Goal: Task Accomplishment & Management: Manage account settings

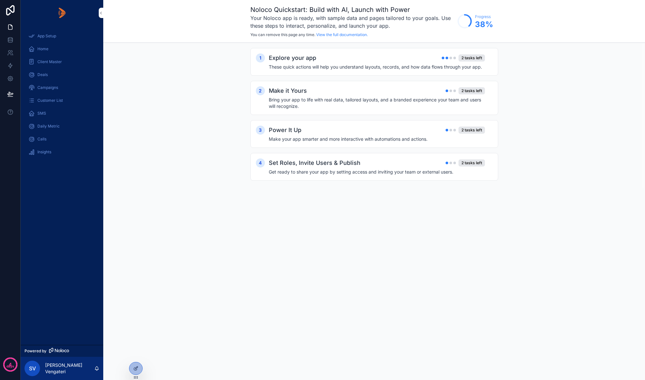
click at [54, 61] on span "Client Master" at bounding box center [49, 61] width 25 height 5
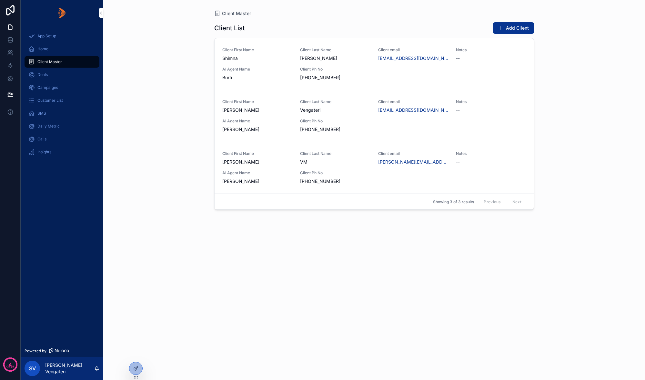
click at [367, 78] on span "+919741870710" at bounding box center [335, 77] width 70 height 6
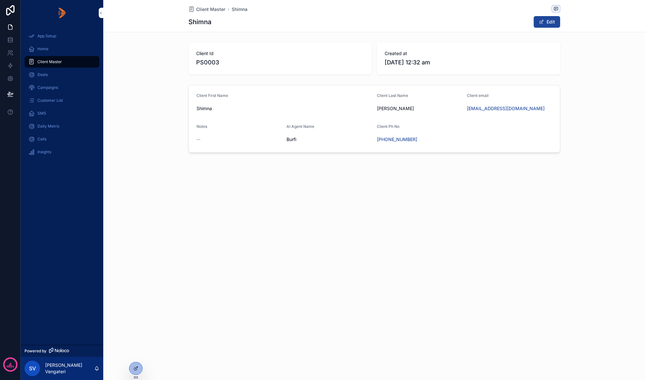
click at [546, 23] on button "Edit" at bounding box center [546, 22] width 26 height 12
click at [431, 139] on input "**********" at bounding box center [423, 141] width 75 height 9
drag, startPoint x: 431, startPoint y: 139, endPoint x: 391, endPoint y: 142, distance: 39.7
click at [391, 142] on input "**********" at bounding box center [423, 141] width 75 height 9
click at [386, 141] on button "🇮🇳" at bounding box center [381, 142] width 9 height 12
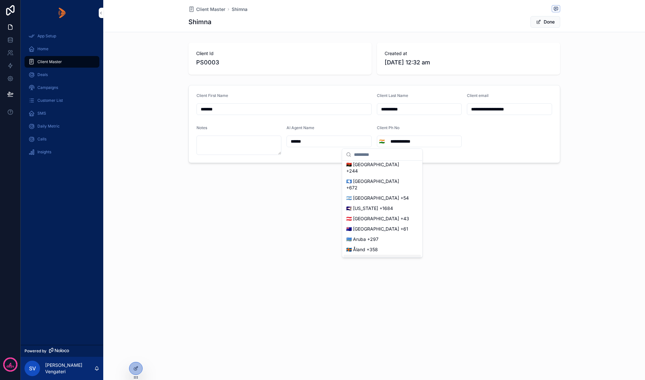
scroll to position [110, 0]
click at [373, 225] on div "🇦🇺 Australia +61" at bounding box center [381, 230] width 77 height 10
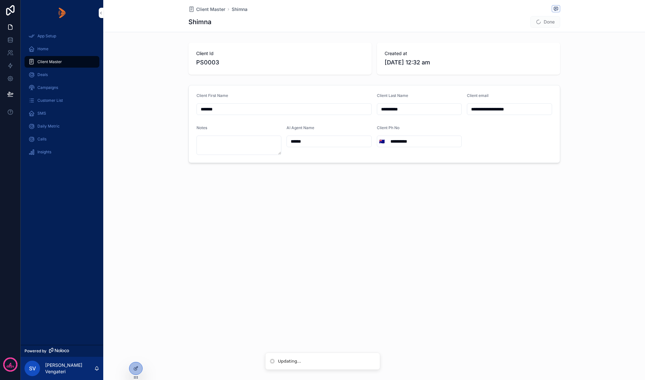
click at [433, 134] on div "**********" at bounding box center [419, 140] width 85 height 30
click at [433, 137] on input "**********" at bounding box center [423, 141] width 75 height 9
drag, startPoint x: 416, startPoint y: 141, endPoint x: 383, endPoint y: 143, distance: 32.9
click at [383, 143] on div "**********" at bounding box center [419, 142] width 85 height 12
type input "**********"
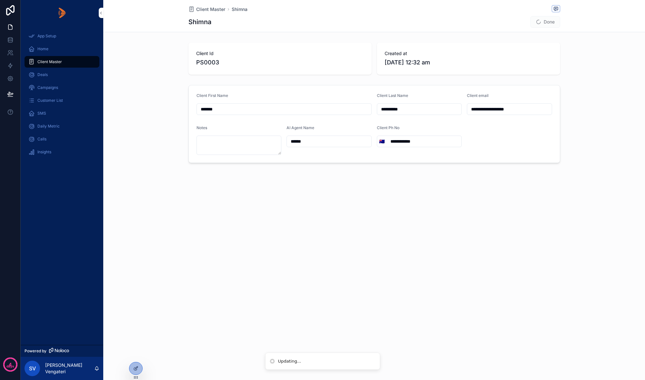
click at [458, 235] on div "**********" at bounding box center [373, 190] width 541 height 380
click at [552, 24] on button "Done" at bounding box center [545, 22] width 30 height 12
click at [210, 9] on span "Client Master" at bounding box center [210, 9] width 29 height 6
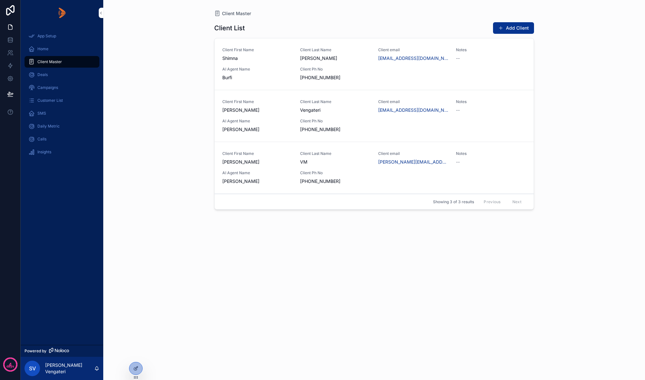
click at [422, 120] on div "Client First Name Rohan Client Last Name Vengateri Client email rohan.vengateri…" at bounding box center [373, 116] width 303 height 34
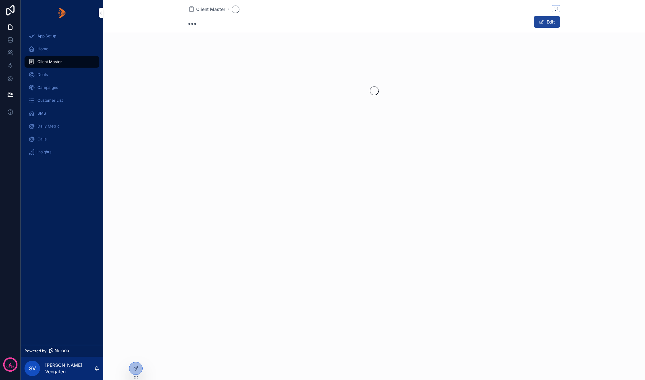
click at [549, 25] on button "Edit" at bounding box center [546, 22] width 26 height 12
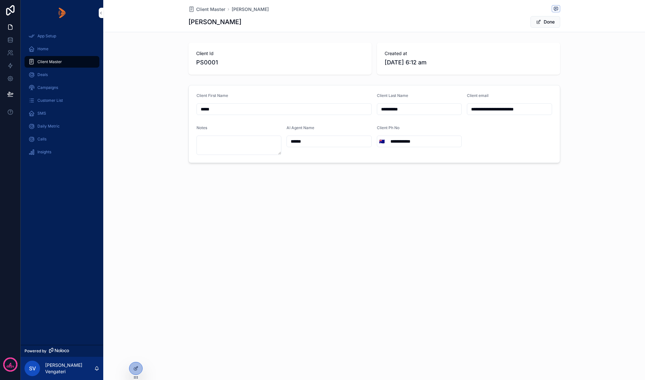
drag, startPoint x: 428, startPoint y: 143, endPoint x: 391, endPoint y: 142, distance: 37.4
click at [391, 142] on input "**********" at bounding box center [423, 141] width 75 height 9
type input "**********"
click at [411, 211] on div "**********" at bounding box center [373, 190] width 541 height 380
click at [548, 22] on button "Done" at bounding box center [545, 22] width 30 height 12
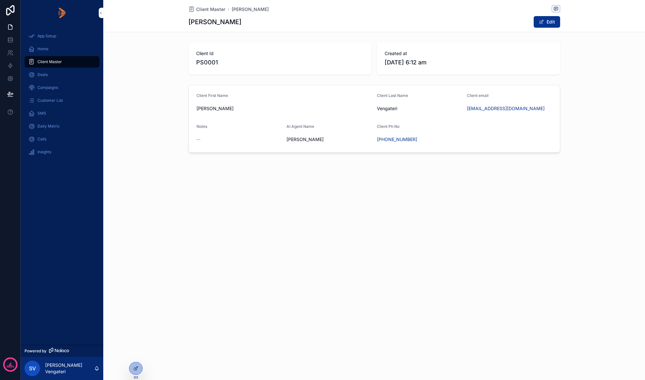
click at [478, 134] on form "Client First Name Rohan Client Last Name Vengateri Client email rohan.vengateri…" at bounding box center [374, 118] width 371 height 67
click at [399, 274] on div "Client Master Rohan Rohan Edit Client Id PS0001 Created at 19/9/2025 6:12 am Cl…" at bounding box center [373, 190] width 541 height 380
click at [461, 57] on div "Created at 19/9/2025 6:12 am" at bounding box center [468, 58] width 168 height 17
click at [209, 9] on span "Client Master" at bounding box center [210, 9] width 29 height 6
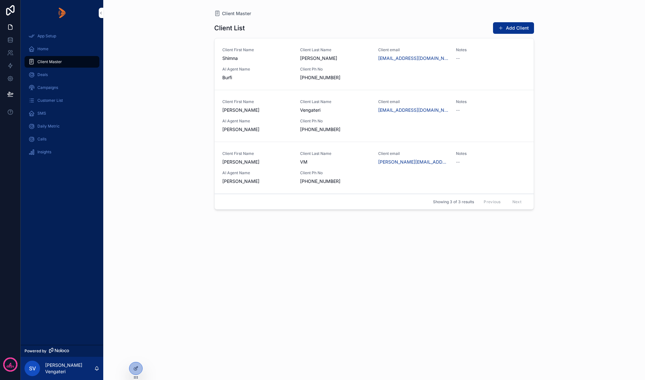
click at [40, 76] on span "Deals" at bounding box center [42, 74] width 10 height 5
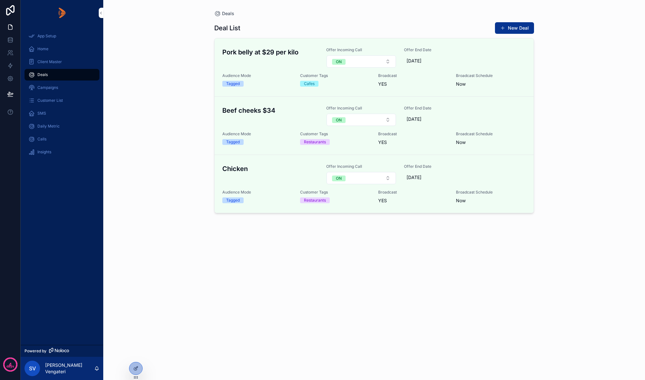
click at [53, 62] on span "Client Master" at bounding box center [49, 61] width 25 height 5
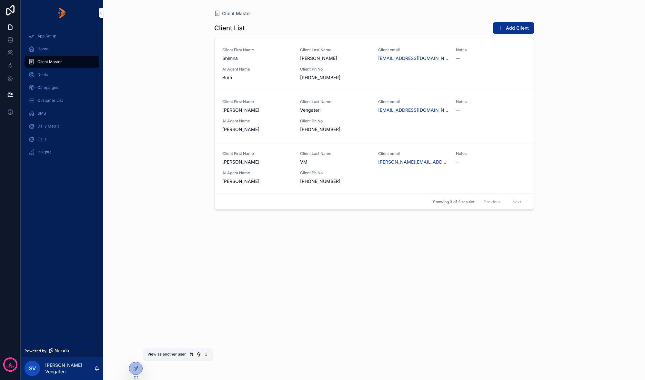
click at [0, 0] on icon at bounding box center [0, 0] width 0 height 0
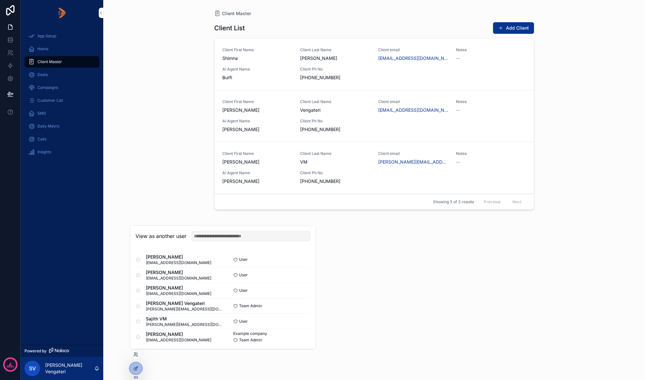
click at [0, 0] on button "Select" at bounding box center [0, 0] width 0 height 0
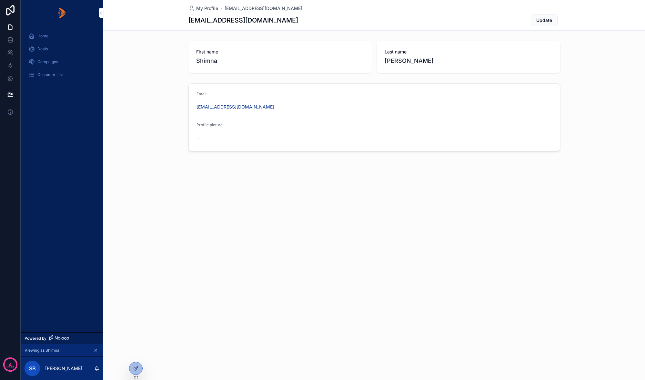
click at [43, 47] on span "Deals" at bounding box center [42, 48] width 10 height 5
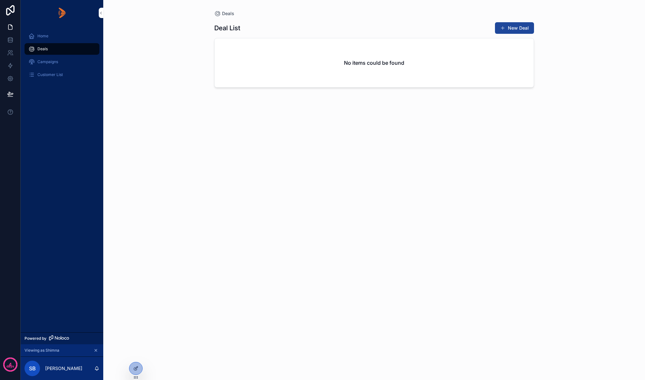
click at [516, 29] on button "New Deal" at bounding box center [514, 28] width 39 height 12
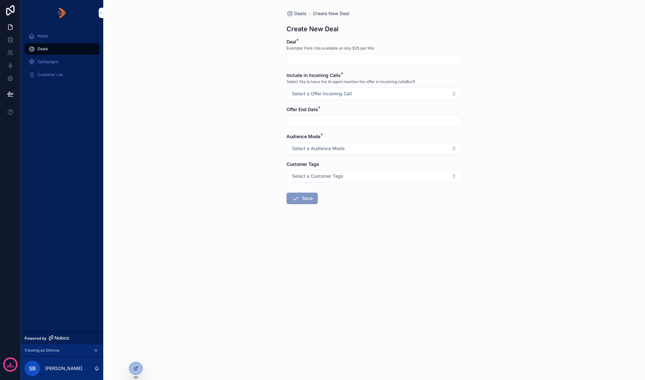
click at [310, 59] on input "scrollable content" at bounding box center [374, 59] width 175 height 9
type input "*********"
click at [372, 90] on button "Select a Offer Incoming Call" at bounding box center [373, 94] width 175 height 12
click at [355, 117] on div "ON" at bounding box center [374, 120] width 90 height 10
click at [328, 122] on input "scrollable content" at bounding box center [374, 121] width 175 height 9
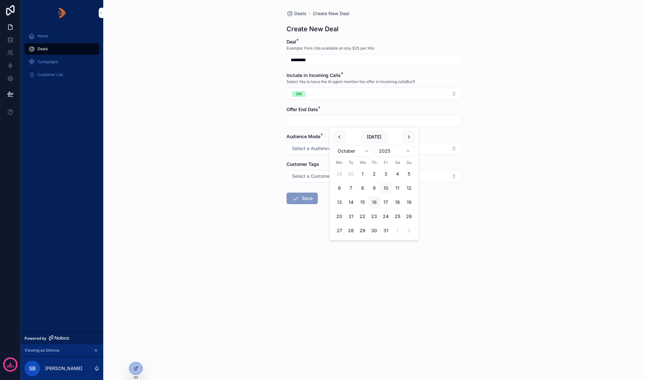
click at [374, 204] on button "16" at bounding box center [374, 203] width 12 height 12
type input "**********"
click at [373, 202] on button "16" at bounding box center [374, 203] width 12 height 12
click at [541, 160] on div "**********" at bounding box center [373, 190] width 541 height 380
click at [456, 150] on button "Select a Audience Mode" at bounding box center [373, 149] width 175 height 12
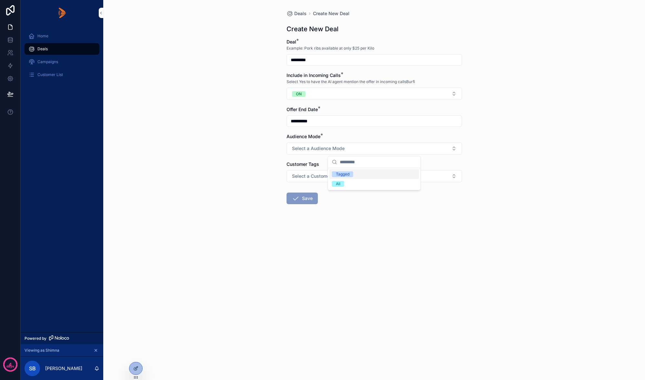
click at [346, 175] on div "Tagged" at bounding box center [343, 175] width 14 height 6
click at [459, 176] on button "Select a Customer Tags" at bounding box center [373, 176] width 175 height 12
click at [353, 202] on div "Restaurants" at bounding box center [347, 202] width 22 height 6
click at [303, 201] on button "Save" at bounding box center [301, 199] width 31 height 12
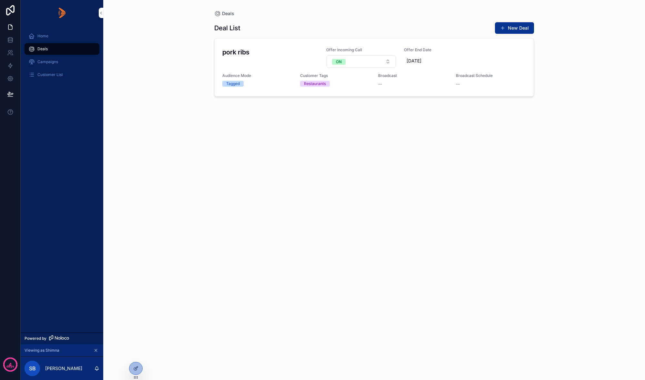
click at [50, 74] on span "Customer List" at bounding box center [49, 74] width 25 height 5
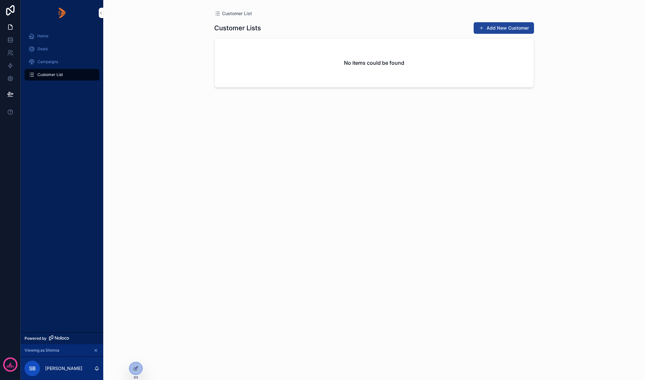
click at [497, 25] on button "Add New Customer" at bounding box center [503, 28] width 60 height 12
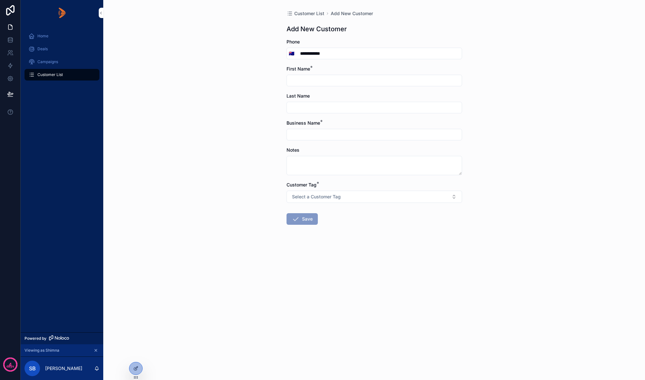
type input "**********"
click at [208, 159] on div "**********" at bounding box center [373, 190] width 541 height 380
type input "***"
click at [193, 186] on div "**********" at bounding box center [373, 190] width 541 height 380
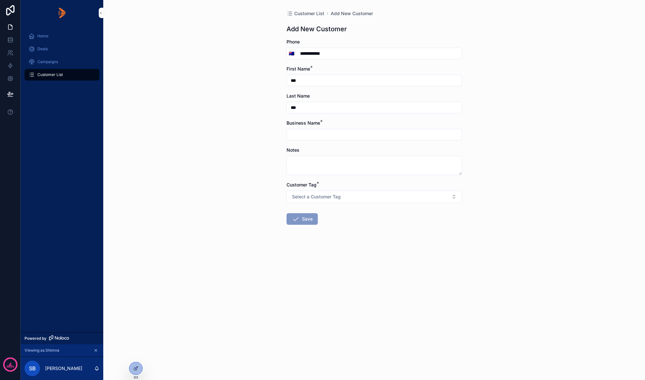
click at [359, 136] on input "scrollable content" at bounding box center [374, 134] width 175 height 9
type input "****"
click at [330, 191] on button "Select a Customer Tag" at bounding box center [373, 197] width 175 height 12
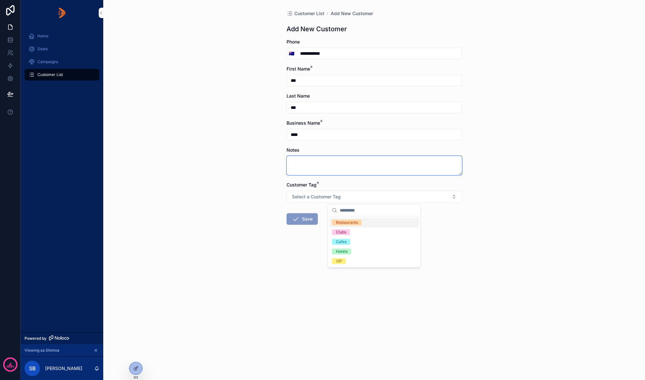
click at [350, 161] on textarea "scrollable content" at bounding box center [373, 165] width 175 height 19
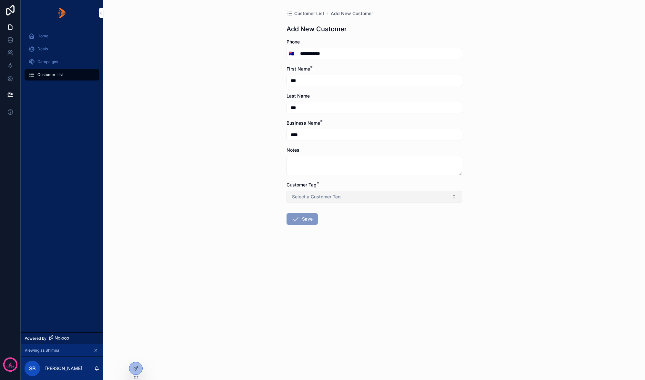
click at [457, 196] on button "Select a Customer Tag" at bounding box center [373, 197] width 175 height 12
click at [348, 224] on div "Restaurants" at bounding box center [347, 223] width 22 height 6
click at [309, 221] on button "Save" at bounding box center [301, 219] width 31 height 12
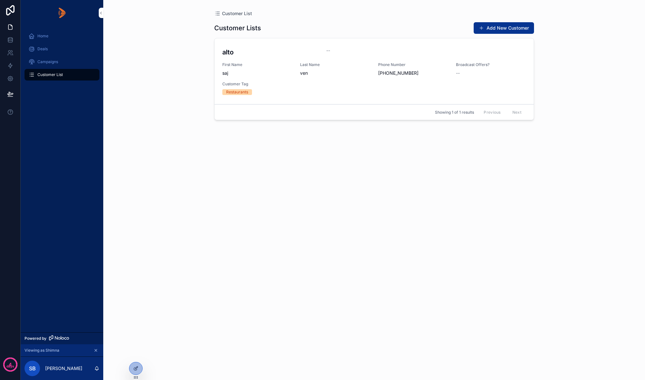
click at [46, 48] on span "Deals" at bounding box center [42, 48] width 10 height 5
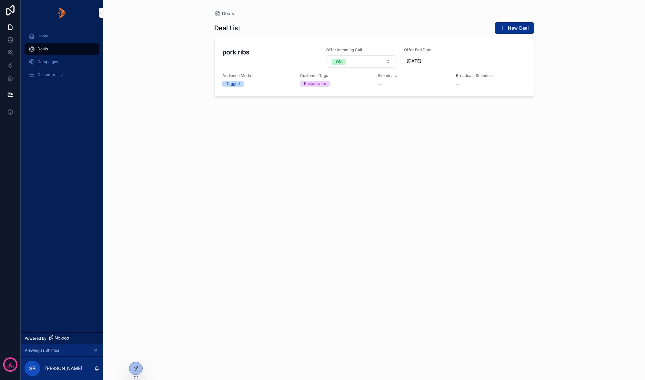
click at [491, 60] on div "pork ribs Offer Incoming Call ON Offer End Date 16/10/2025 Audience Mode Tagged…" at bounding box center [373, 67] width 303 height 40
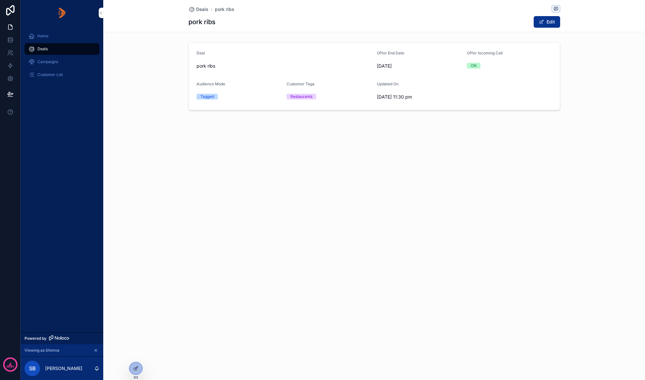
click at [322, 74] on form "Deal pork ribs Offer End Date 16/10/2025 Offer Incoming Call ON Audience Mode T…" at bounding box center [374, 76] width 371 height 67
click at [323, 74] on form "Deal pork ribs Offer End Date 16/10/2025 Offer Incoming Call ON Audience Mode T…" at bounding box center [374, 76] width 371 height 67
click at [50, 62] on span "Campaigns" at bounding box center [47, 61] width 21 height 5
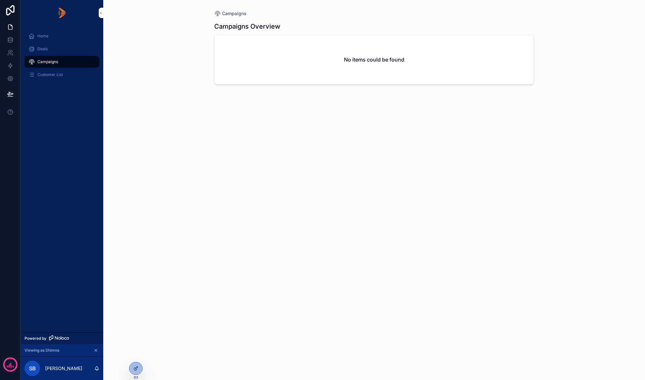
click at [44, 49] on span "Deals" at bounding box center [42, 48] width 10 height 5
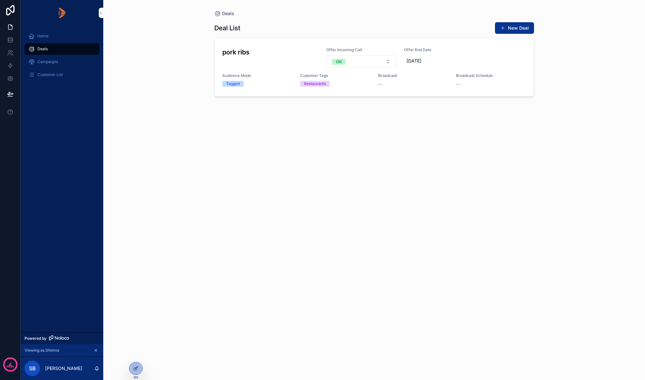
click at [0, 0] on span "Broadcast" at bounding box center [0, 0] width 0 height 0
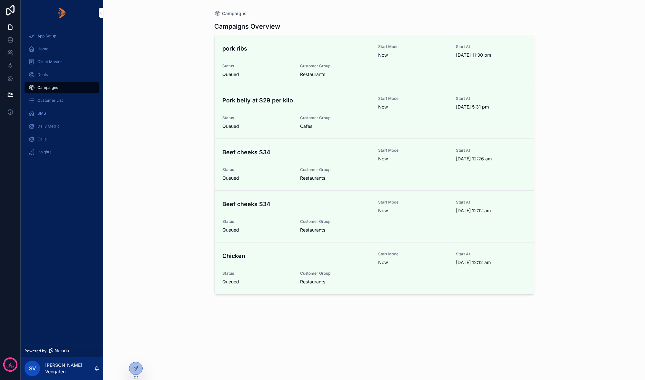
click at [167, 160] on div "Campaigns Campaigns Overview pork ribs Start Mode Now Start At 10/10/2025 11:30…" at bounding box center [373, 190] width 541 height 380
click at [0, 0] on icon at bounding box center [0, 0] width 0 height 0
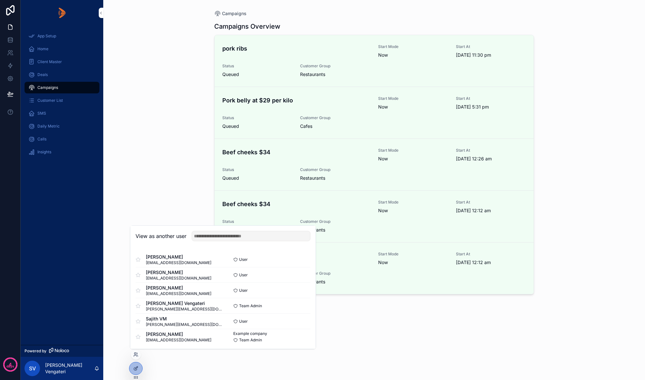
click at [0, 0] on button "Select" at bounding box center [0, 0] width 0 height 0
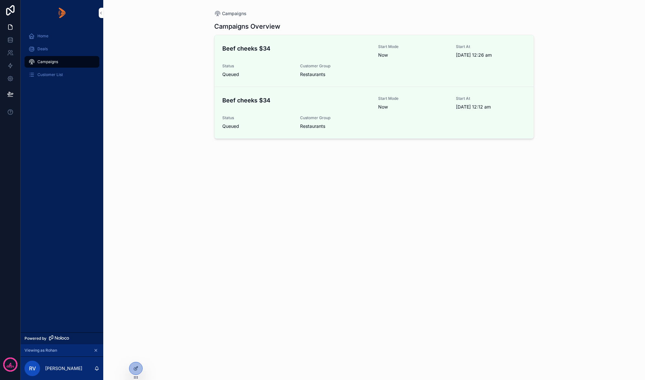
click at [53, 73] on span "Customer List" at bounding box center [49, 74] width 25 height 5
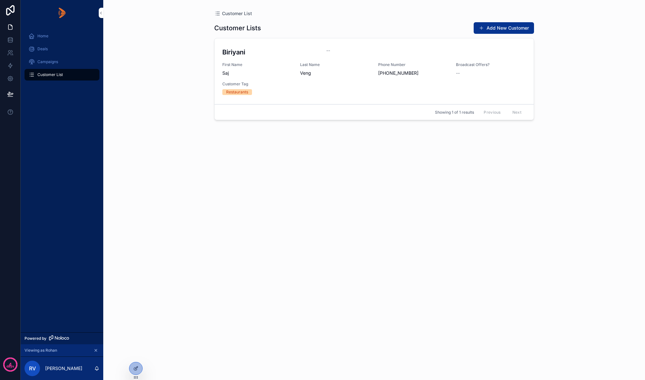
click at [40, 48] on span "Deals" at bounding box center [42, 48] width 10 height 5
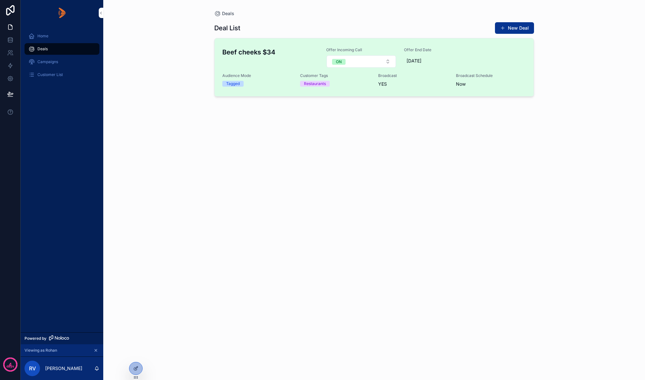
click at [0, 0] on span "Broadcast" at bounding box center [0, 0] width 0 height 0
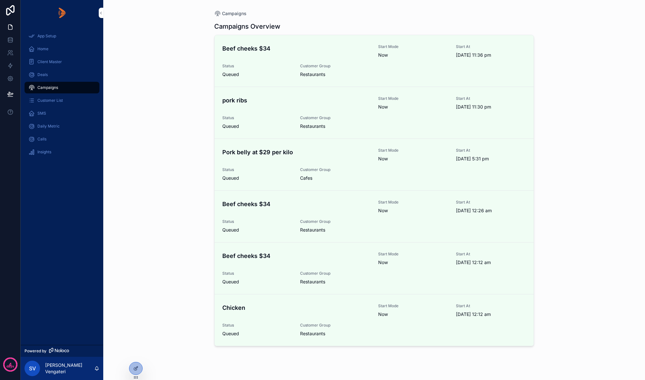
click at [50, 61] on span "Client Master" at bounding box center [49, 61] width 25 height 5
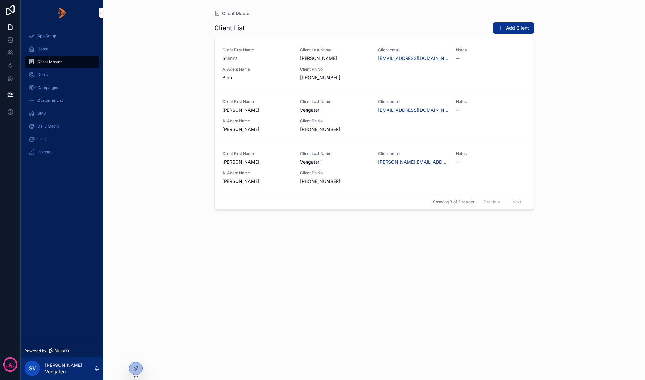
click at [416, 124] on div "Client First Name [PERSON_NAME] Client Last Name Vengateri Client email [PERSON…" at bounding box center [373, 116] width 303 height 34
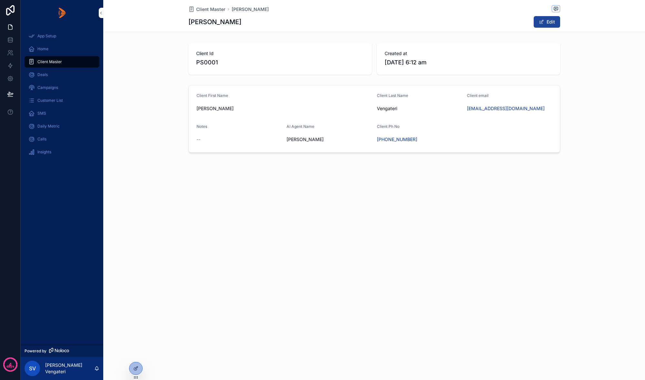
click at [549, 23] on button "Edit" at bounding box center [546, 22] width 26 height 12
drag, startPoint x: 538, startPoint y: 110, endPoint x: 470, endPoint y: 110, distance: 67.7
type input "**********"
click at [517, 250] on div "**********" at bounding box center [373, 190] width 541 height 380
click at [545, 24] on button "Done" at bounding box center [545, 22] width 30 height 12
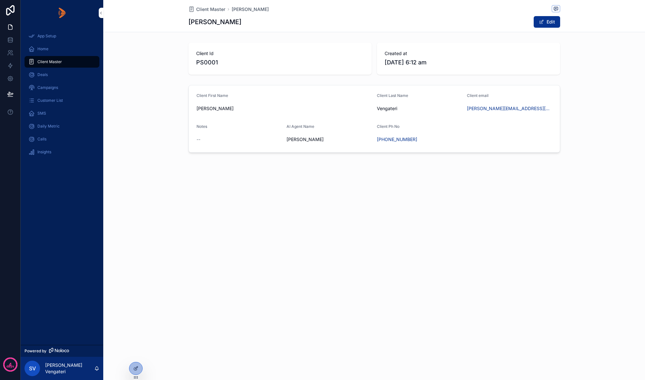
click at [48, 62] on span "Client Master" at bounding box center [49, 61] width 25 height 5
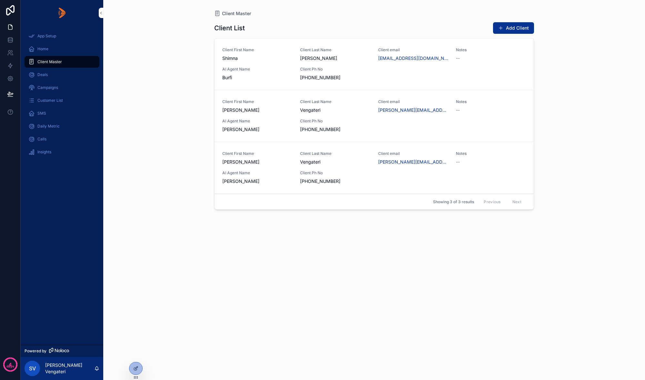
click at [470, 166] on div "Client First Name [PERSON_NAME] Client Last Name Vengateri Client email [PERSON…" at bounding box center [373, 168] width 303 height 34
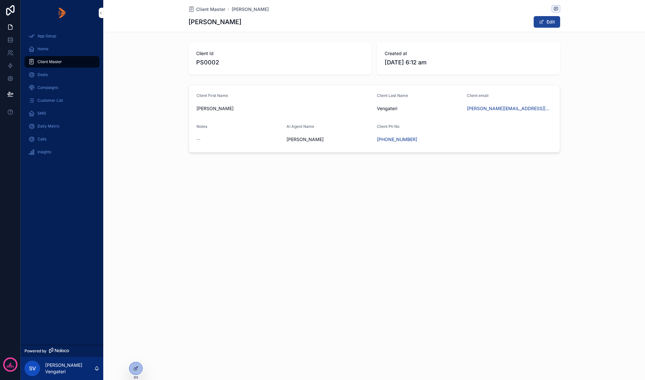
click at [550, 22] on button "Edit" at bounding box center [546, 22] width 26 height 12
drag, startPoint x: 524, startPoint y: 108, endPoint x: 471, endPoint y: 108, distance: 52.2
type input "**********"
click at [543, 211] on div "**********" at bounding box center [373, 190] width 541 height 380
click at [541, 21] on button "Done" at bounding box center [545, 22] width 30 height 12
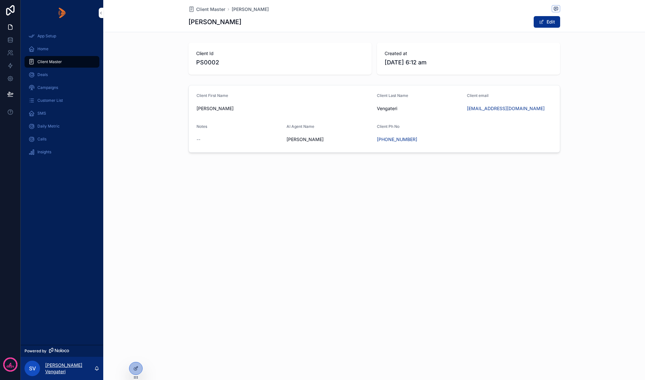
click at [70, 368] on p "[PERSON_NAME] Vengateri" at bounding box center [69, 368] width 49 height 13
click at [289, 314] on div "Client Master Rohan Rohan Edit Client Id PS0002 Created at 19/9/2025 6:12 am Cl…" at bounding box center [373, 190] width 541 height 380
click at [0, 0] on icon at bounding box center [0, 0] width 0 height 0
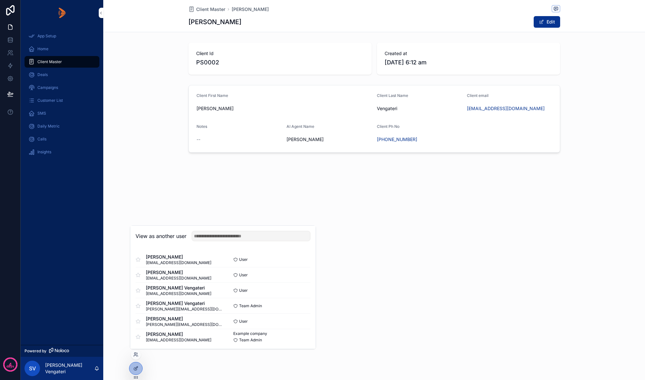
click at [0, 0] on button "Select" at bounding box center [0, 0] width 0 height 0
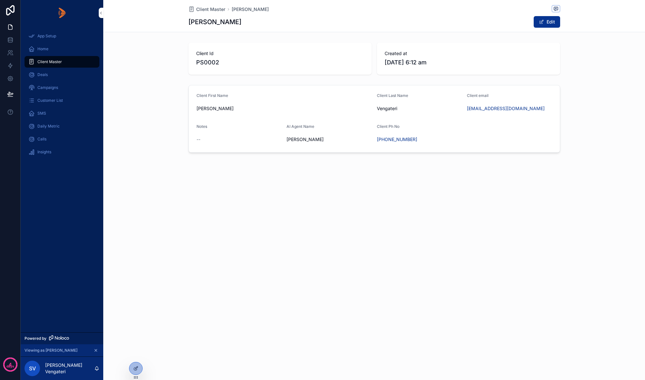
click at [56, 64] on span "Client Master" at bounding box center [49, 61] width 25 height 5
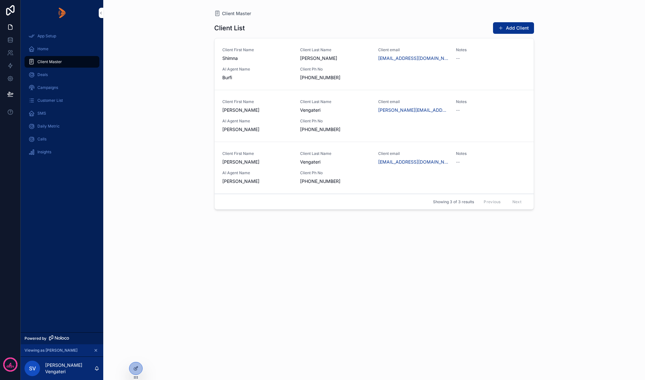
click at [0, 0] on icon at bounding box center [0, 0] width 0 height 0
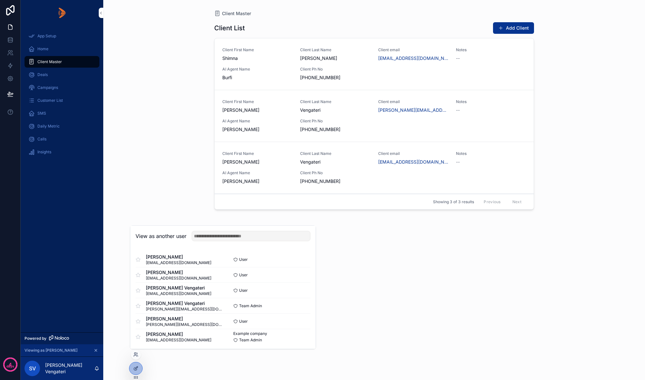
click at [422, 299] on div "Client List Add Client Client First Name Shimna Client Last Name Bhargavan Clie…" at bounding box center [374, 195] width 320 height 356
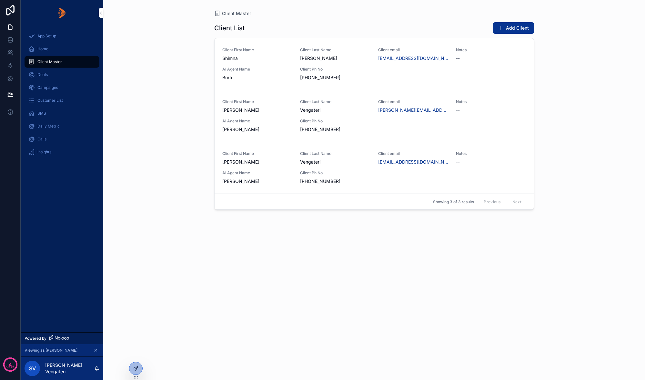
click at [135, 372] on div at bounding box center [135, 369] width 13 height 12
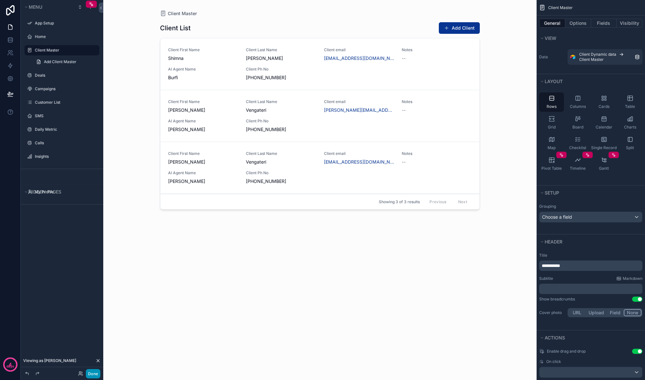
click at [95, 375] on button "Done" at bounding box center [93, 374] width 15 height 9
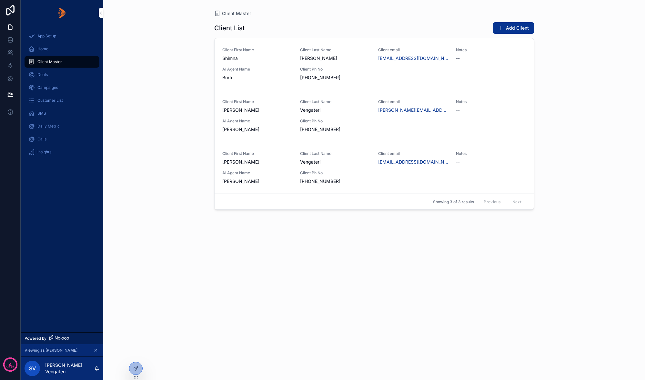
click at [0, 0] on div at bounding box center [0, 0] width 0 height 0
click at [0, 0] on icon at bounding box center [0, 0] width 0 height 0
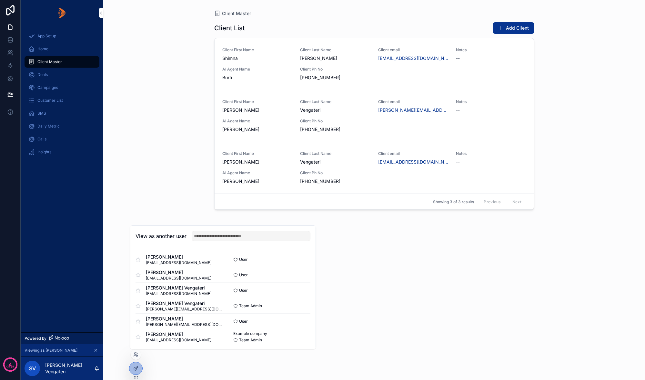
click at [351, 321] on div "Client List Add Client Client First Name Shimna Client Last Name Bhargavan Clie…" at bounding box center [374, 195] width 320 height 356
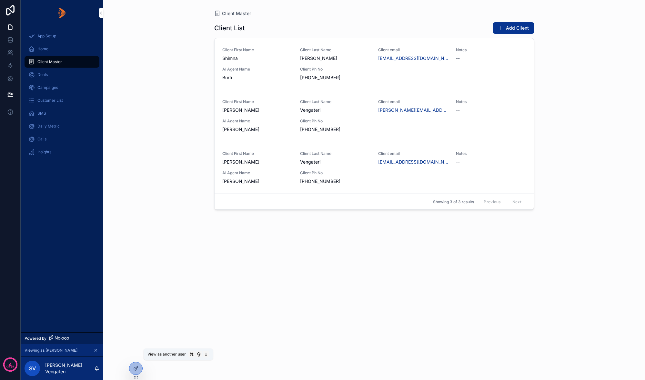
click at [0, 0] on icon at bounding box center [0, 0] width 0 height 0
click at [477, 284] on div "Client List Add Client Client First Name Shimna Client Last Name Bhargavan Clie…" at bounding box center [374, 195] width 320 height 356
click at [0, 0] on icon at bounding box center [0, 0] width 0 height 0
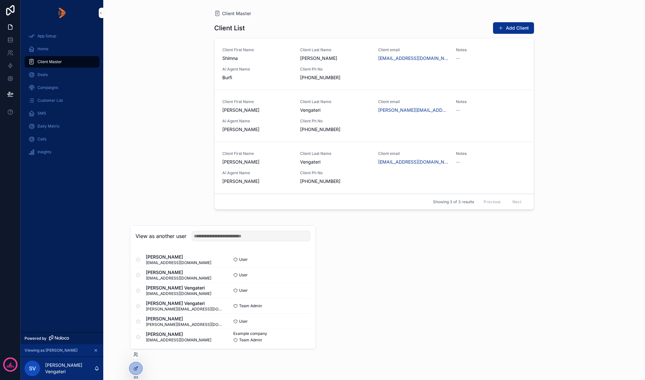
click at [0, 0] on button "Select" at bounding box center [0, 0] width 0 height 0
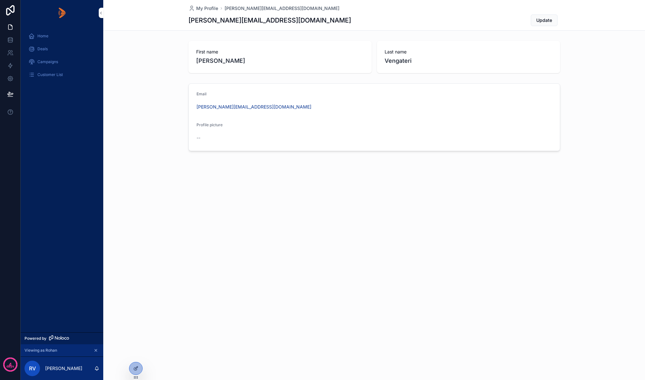
click at [57, 72] on span "Customer List" at bounding box center [49, 74] width 25 height 5
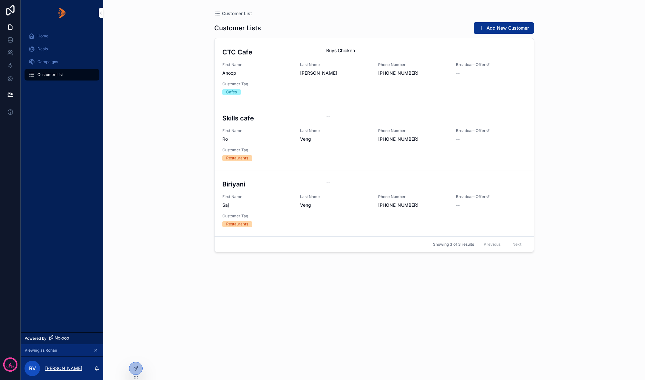
click at [73, 370] on p "[PERSON_NAME]" at bounding box center [63, 369] width 37 height 6
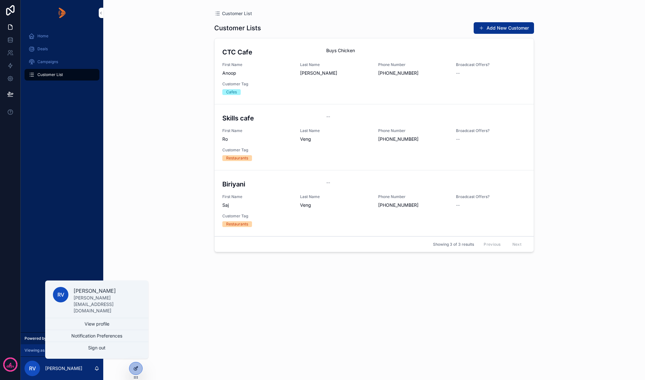
click at [133, 367] on icon at bounding box center [135, 368] width 5 height 5
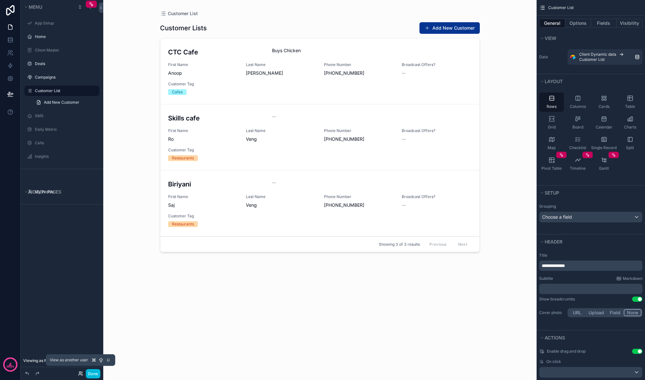
click at [83, 373] on icon at bounding box center [80, 373] width 5 height 5
click at [374, 322] on div "scrollable content" at bounding box center [320, 186] width 330 height 373
click at [57, 49] on label "Client Master" at bounding box center [65, 50] width 61 height 5
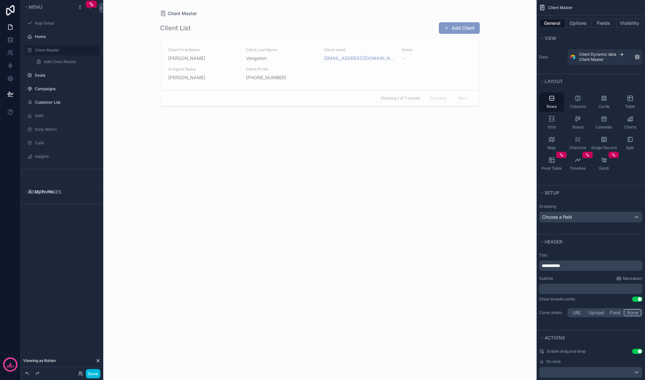
click at [44, 49] on label "Client Master" at bounding box center [65, 50] width 61 height 5
click at [239, 255] on div "scrollable content" at bounding box center [320, 186] width 330 height 373
click at [52, 49] on label "Client Master" at bounding box center [65, 50] width 61 height 5
click at [205, 271] on div "Client List Add Client Client First Name Sajith Client Last Name Vengateri Clie…" at bounding box center [320, 195] width 320 height 356
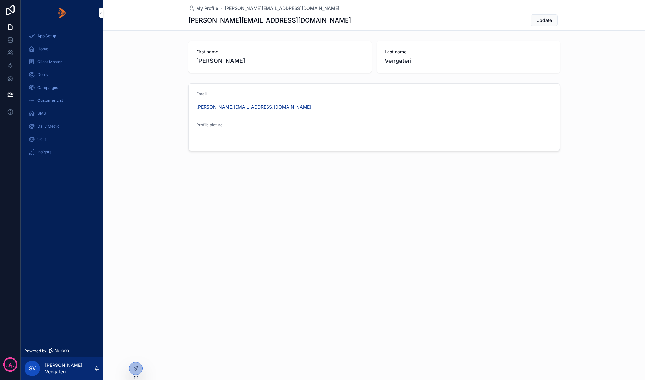
click at [0, 0] on div at bounding box center [0, 0] width 0 height 0
click at [161, 355] on div "My Profile [PERSON_NAME][EMAIL_ADDRESS][DOMAIN_NAME] [PERSON_NAME][DOMAIN_NAME]…" at bounding box center [373, 190] width 541 height 380
click at [165, 354] on div "My Profile [PERSON_NAME][EMAIL_ADDRESS][DOMAIN_NAME] [PERSON_NAME][DOMAIN_NAME]…" at bounding box center [373, 190] width 541 height 380
click at [0, 0] on icon at bounding box center [0, 0] width 0 height 0
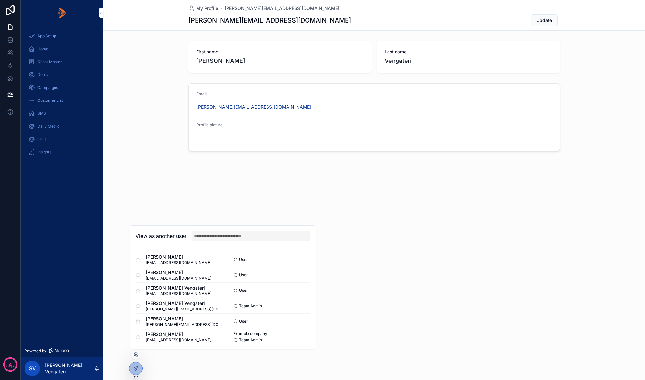
click at [0, 0] on button "Select" at bounding box center [0, 0] width 0 height 0
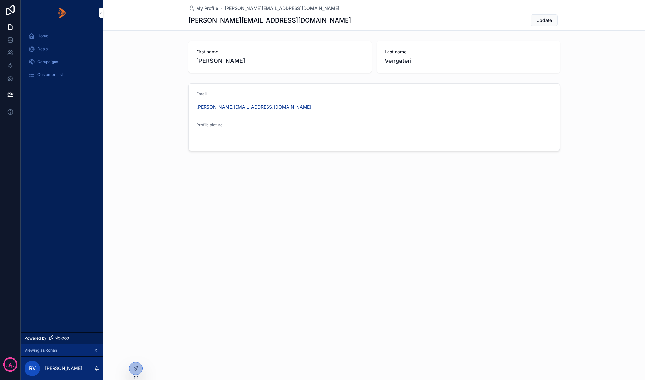
click at [52, 76] on span "Customer List" at bounding box center [49, 74] width 25 height 5
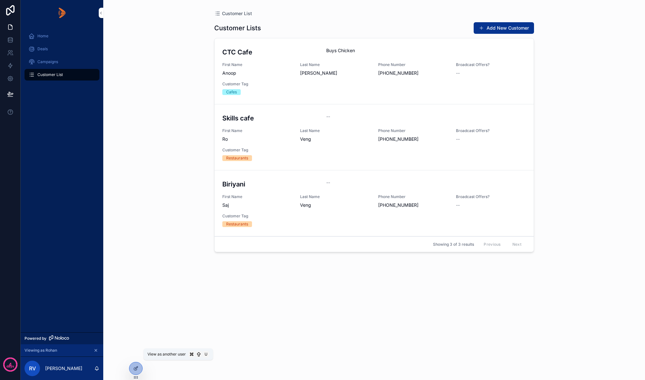
click at [0, 0] on icon at bounding box center [0, 0] width 0 height 0
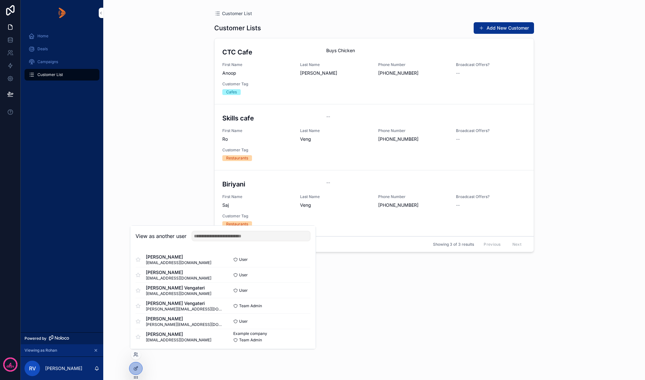
click at [0, 0] on button "Select" at bounding box center [0, 0] width 0 height 0
